Goal: Task Accomplishment & Management: Manage account settings

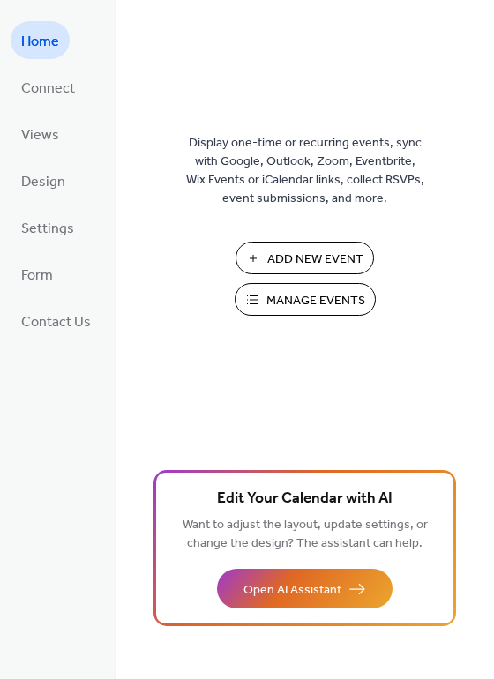
click at [317, 292] on span "Manage Events" at bounding box center [315, 301] width 99 height 19
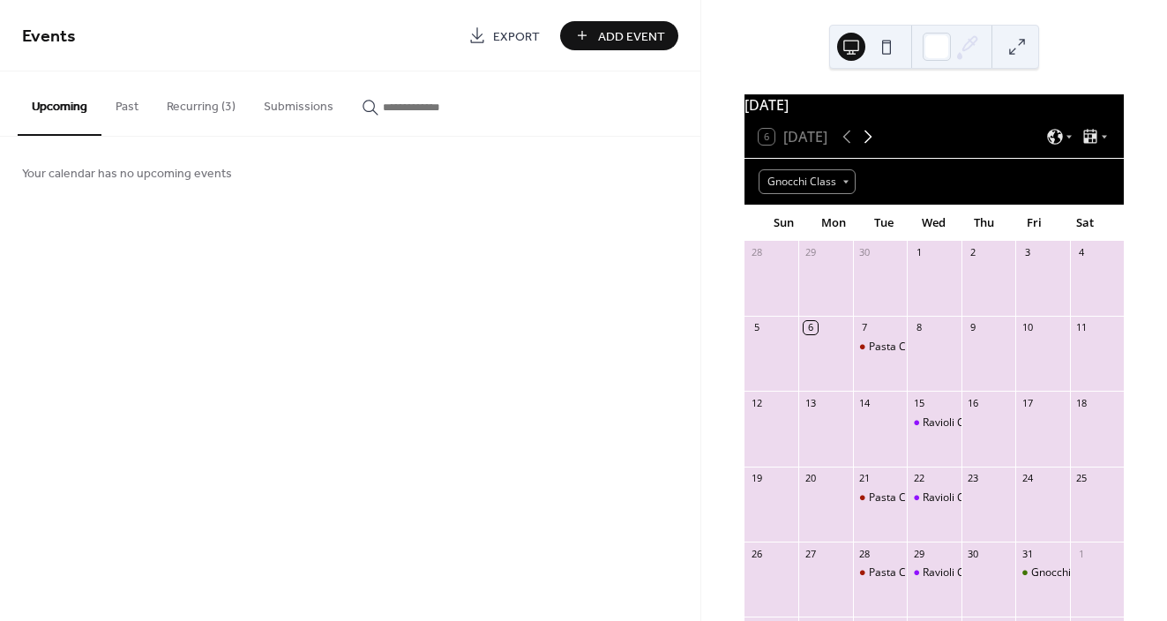
click at [874, 147] on icon at bounding box center [868, 136] width 21 height 21
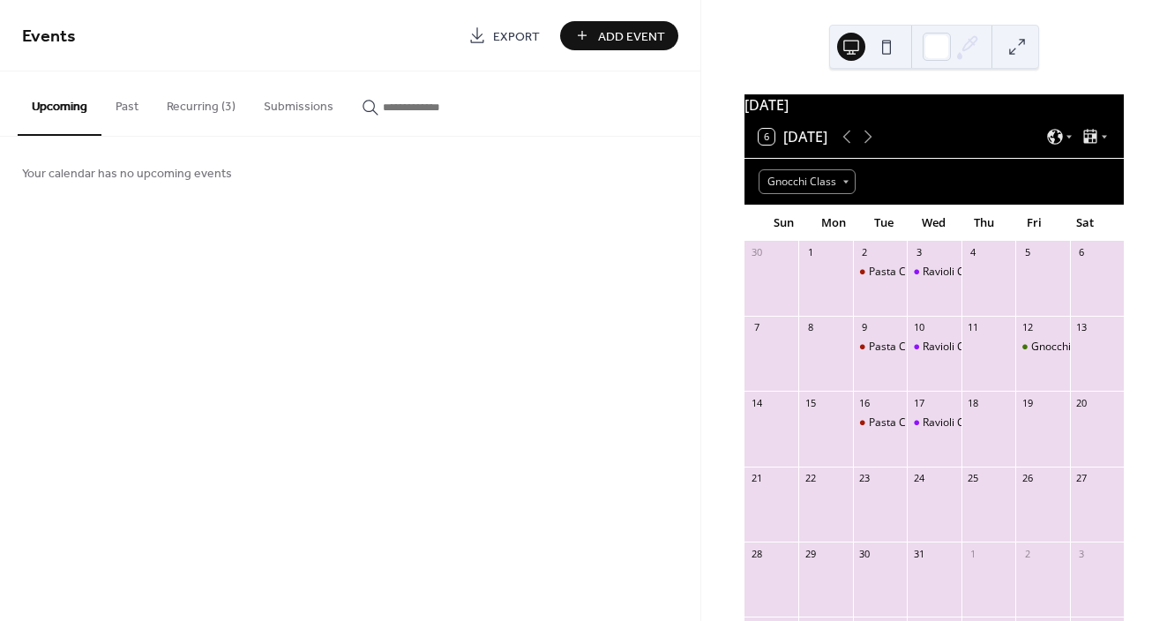
click at [191, 101] on button "Recurring (3)" at bounding box center [201, 102] width 97 height 63
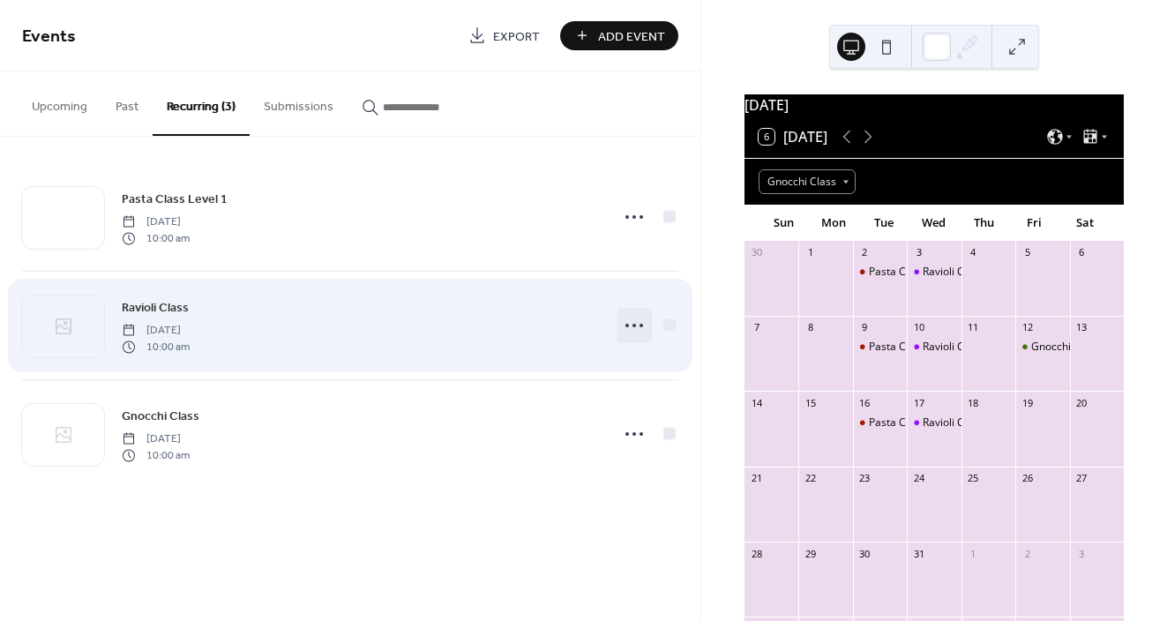
click at [626, 326] on circle at bounding box center [628, 326] width 4 height 4
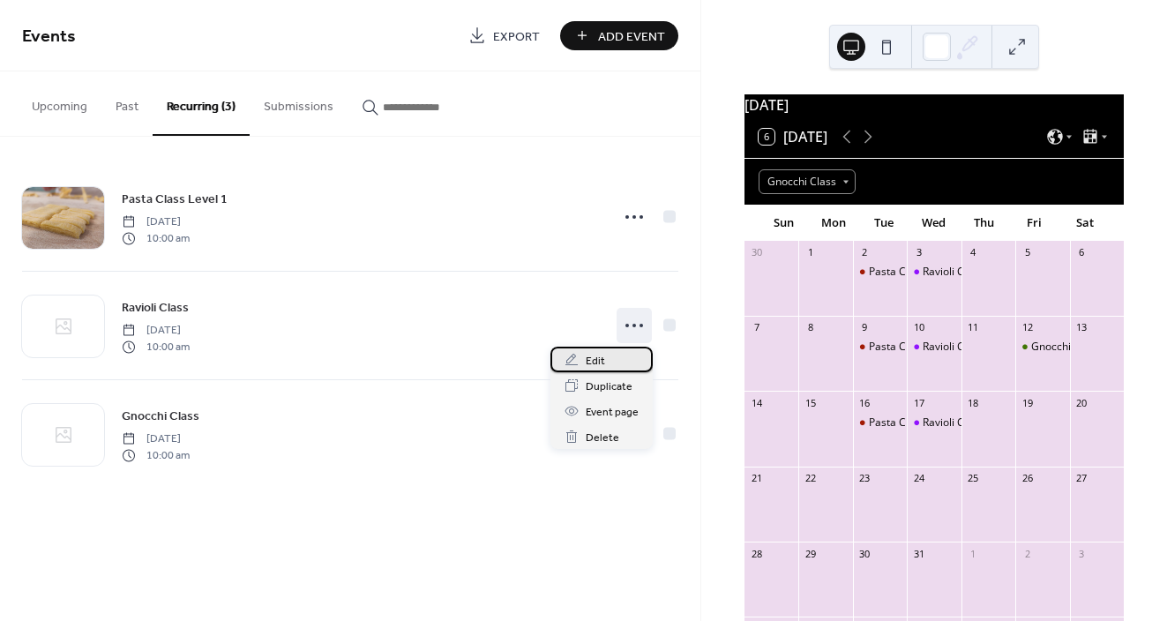
click at [595, 358] on span "Edit" at bounding box center [595, 361] width 19 height 19
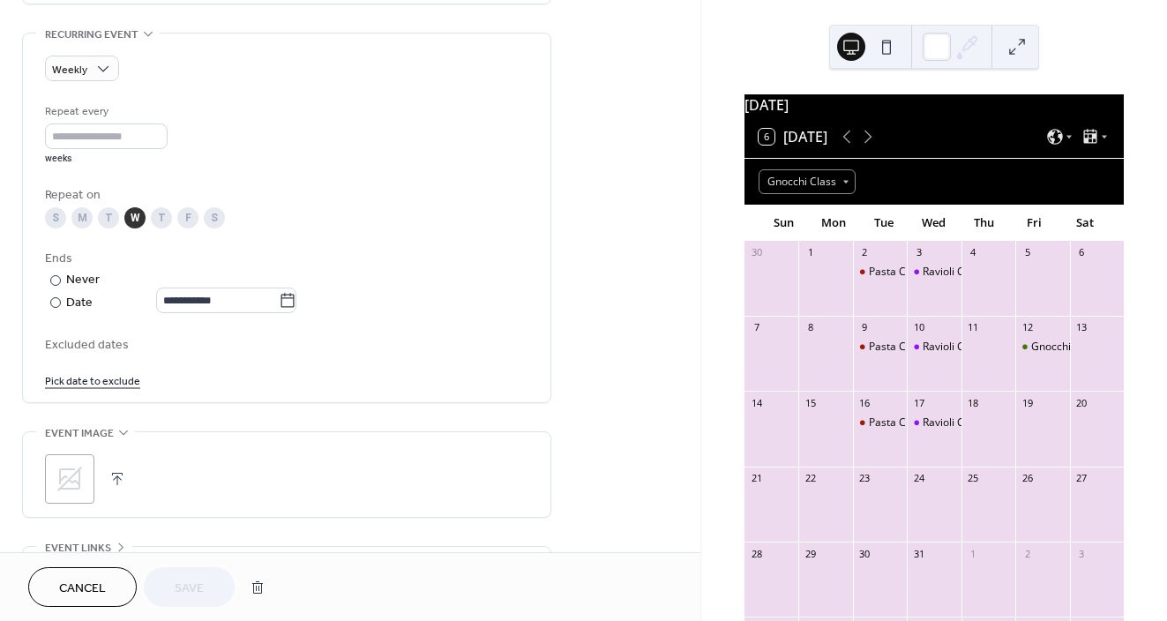
scroll to position [1101, 0]
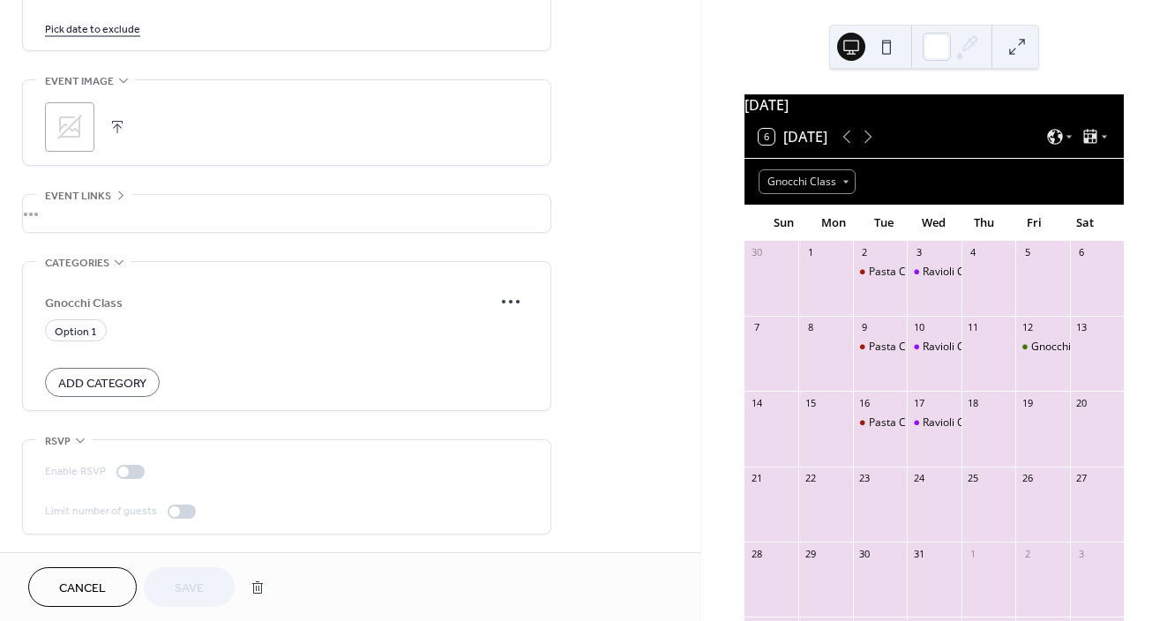
click at [72, 121] on icon at bounding box center [70, 127] width 28 height 28
click at [193, 583] on span "Save" at bounding box center [189, 589] width 29 height 19
